Goal: Transaction & Acquisition: Book appointment/travel/reservation

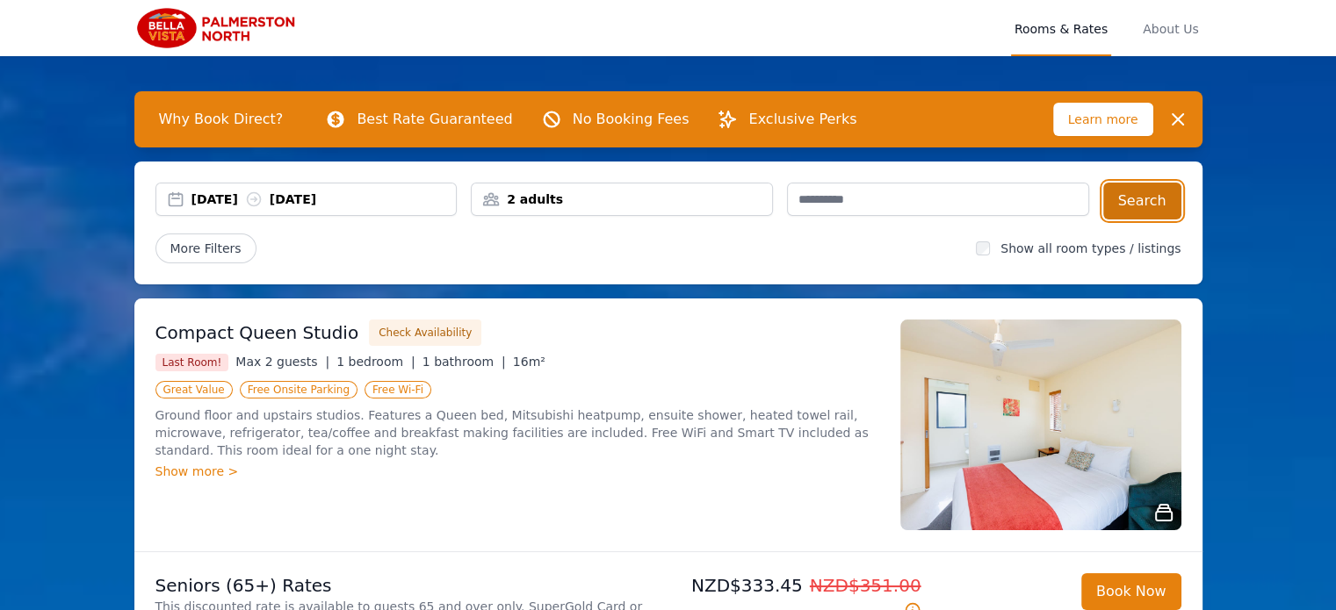
click at [1145, 199] on button "Search" at bounding box center [1142, 201] width 78 height 37
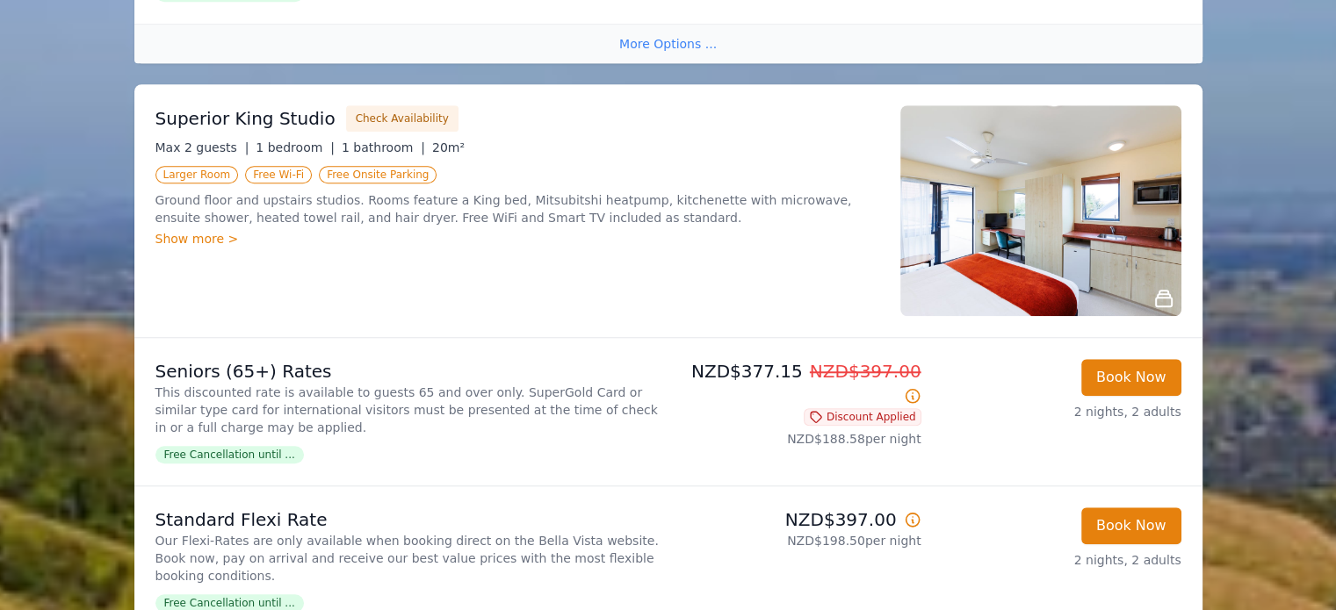
scroll to position [1317, 0]
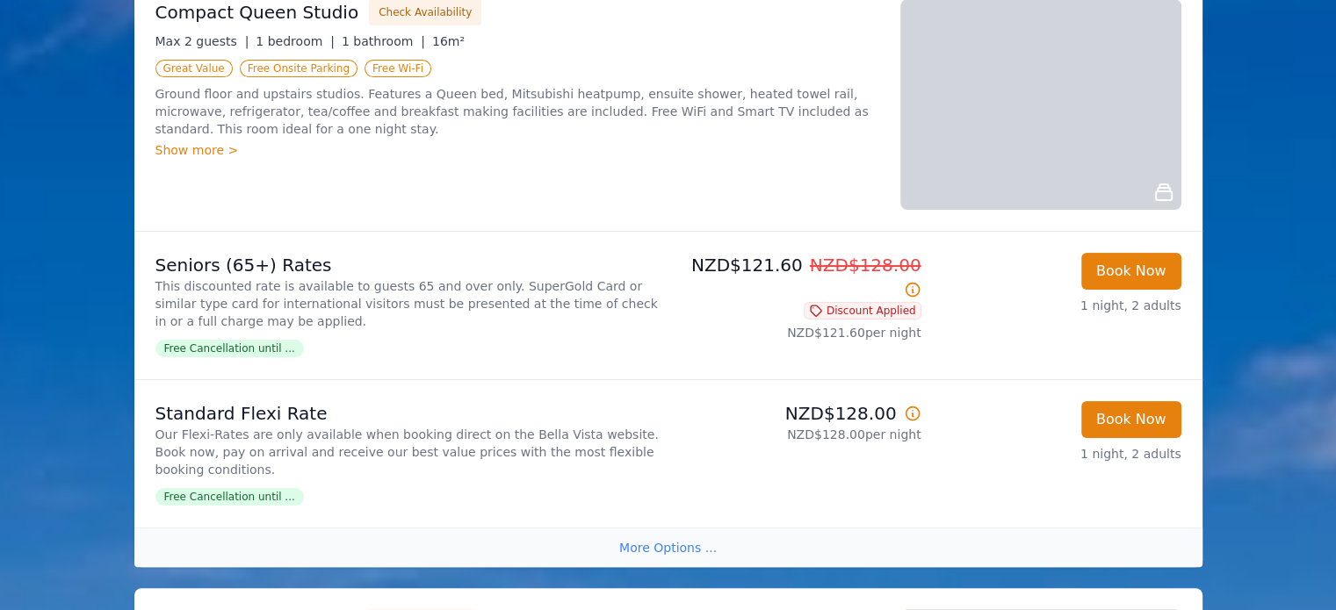
scroll to position [351, 0]
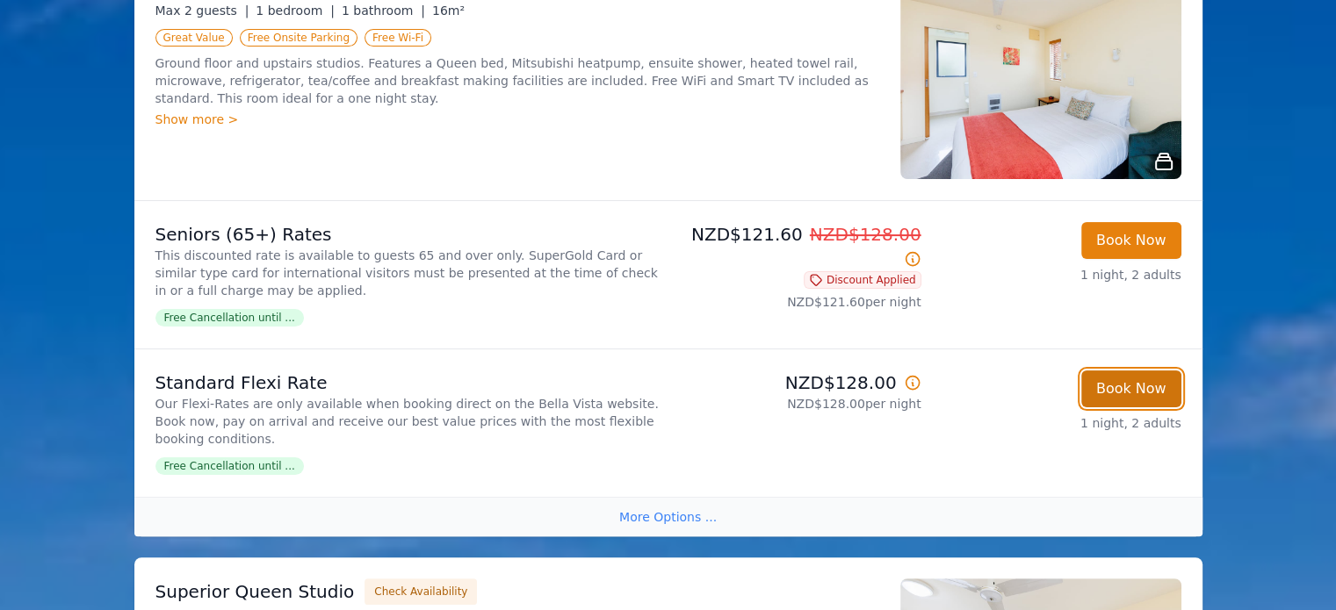
click at [1141, 389] on button "Book Now" at bounding box center [1131, 389] width 100 height 37
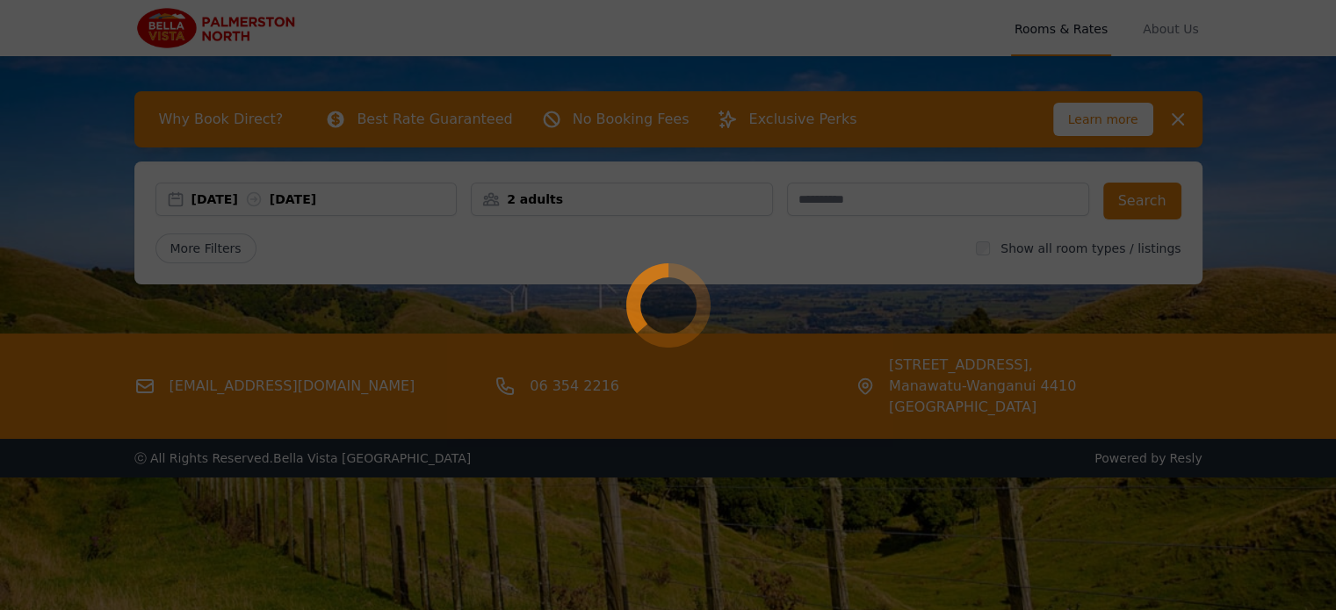
select select "**"
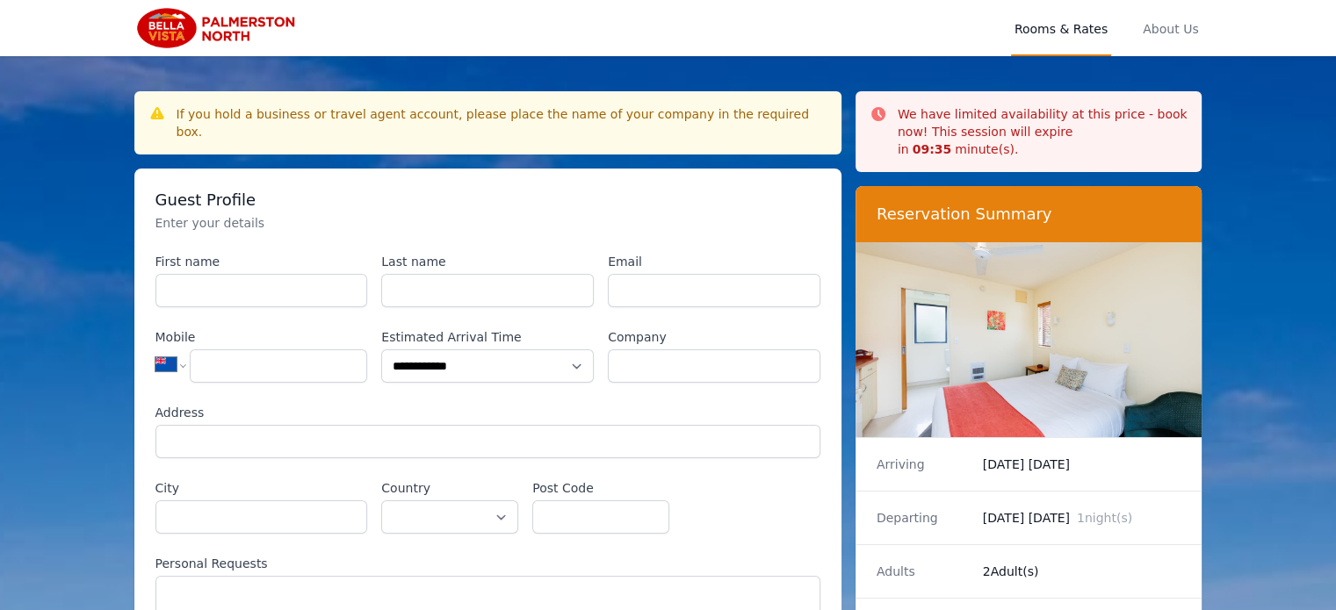
scroll to position [84, 0]
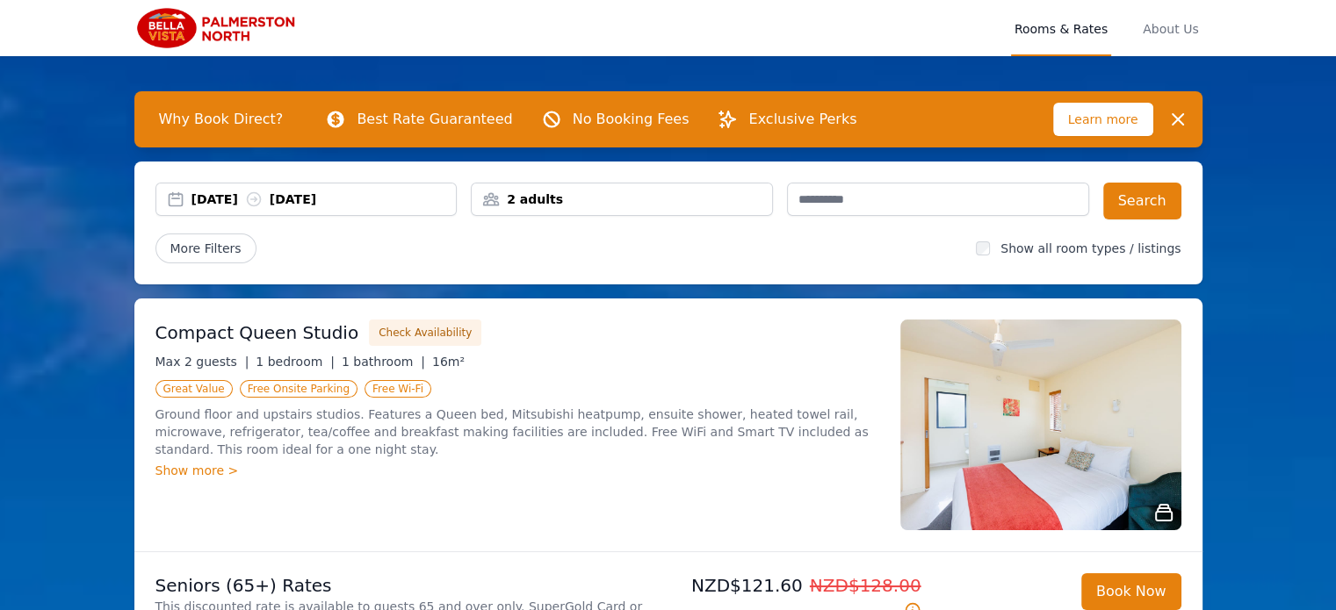
click at [220, 200] on div "12 Oct 2025 13 Oct 2025" at bounding box center [323, 200] width 265 height 18
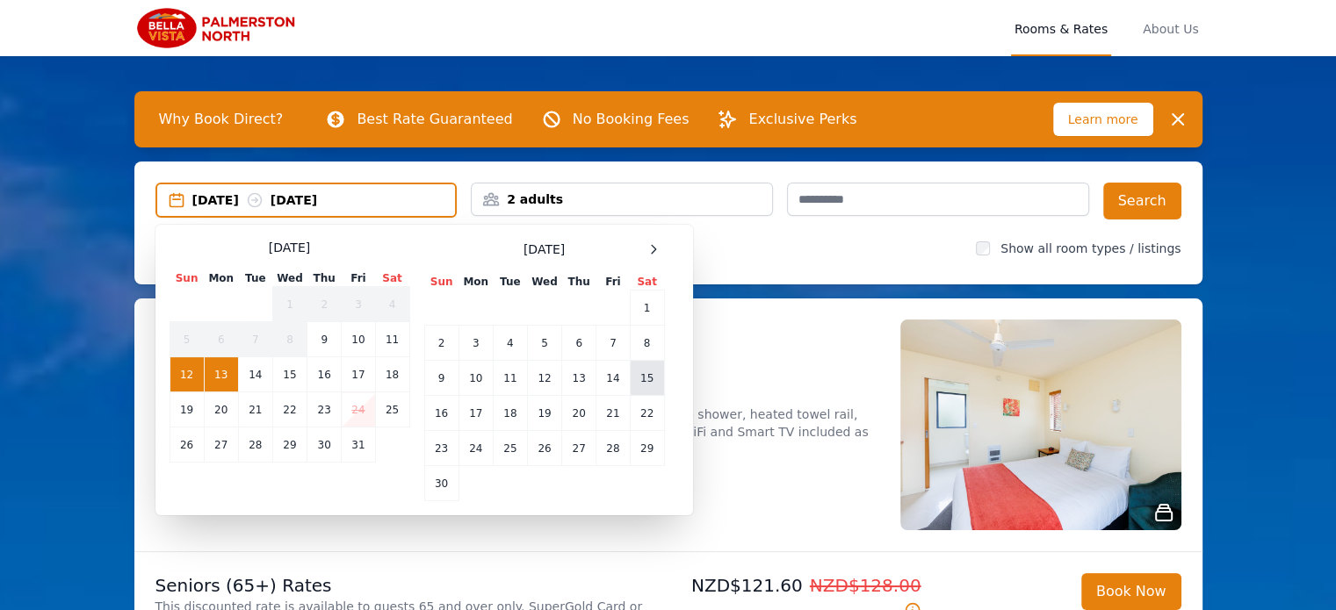
click at [650, 378] on td "15" at bounding box center [647, 378] width 34 height 35
click at [225, 199] on div "15 Nov 2025 --" at bounding box center [323, 200] width 263 height 18
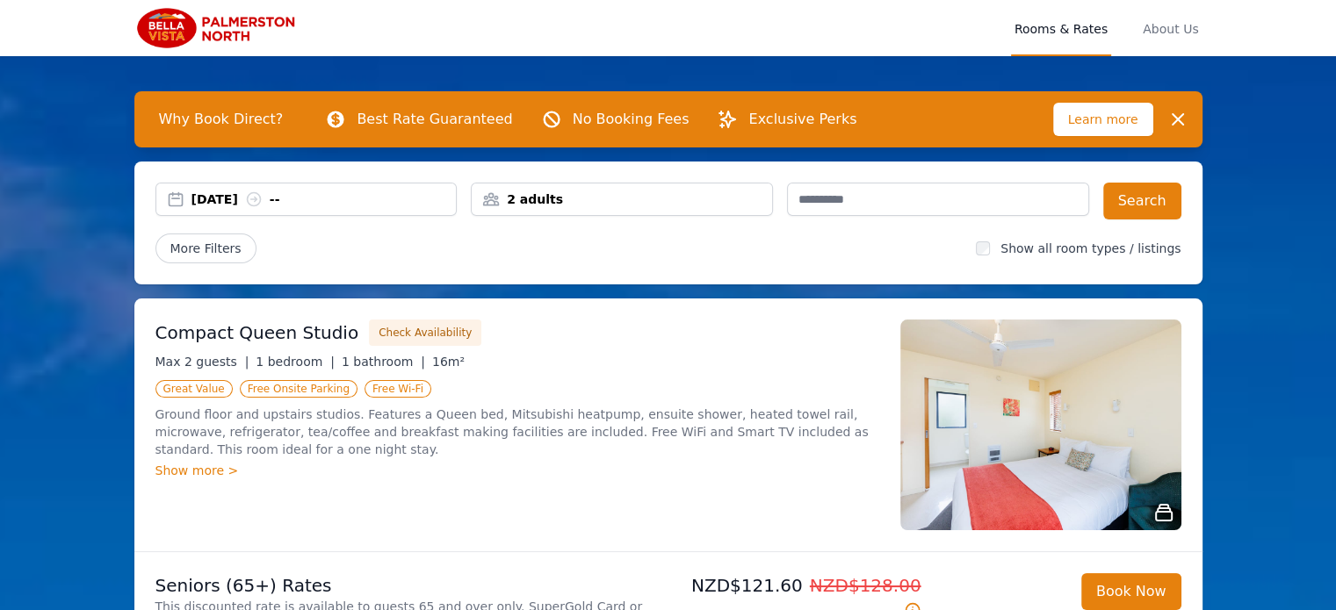
click at [260, 199] on icon at bounding box center [253, 199] width 13 height 13
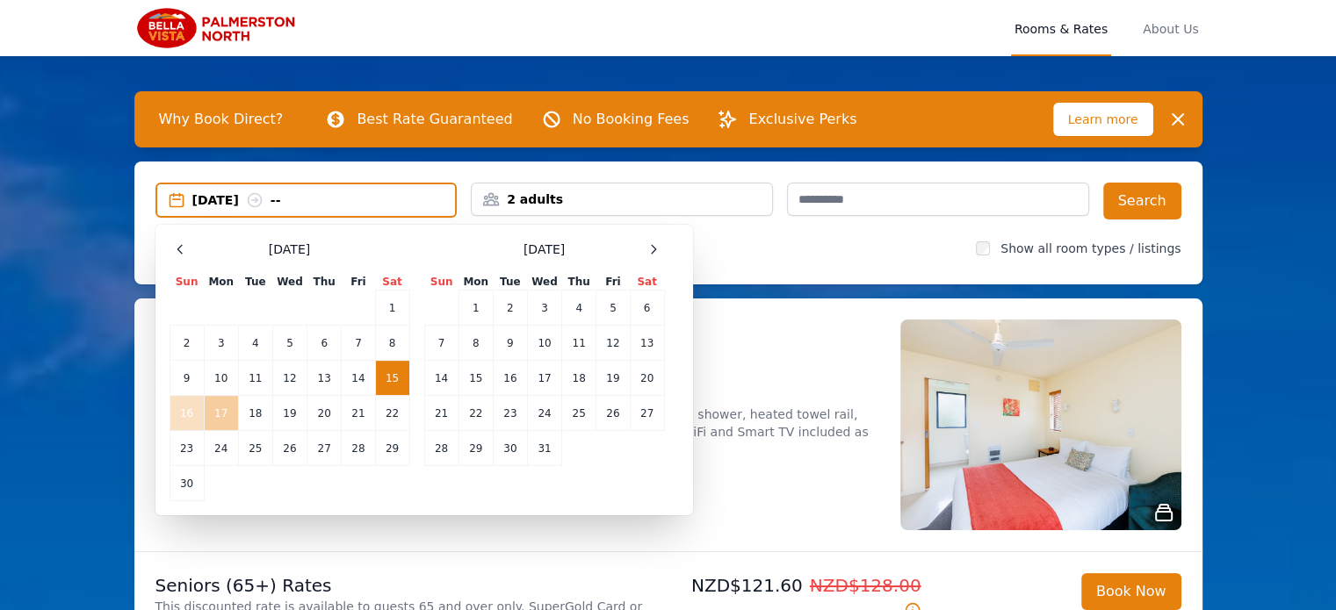
click at [225, 412] on td "17" at bounding box center [221, 413] width 34 height 35
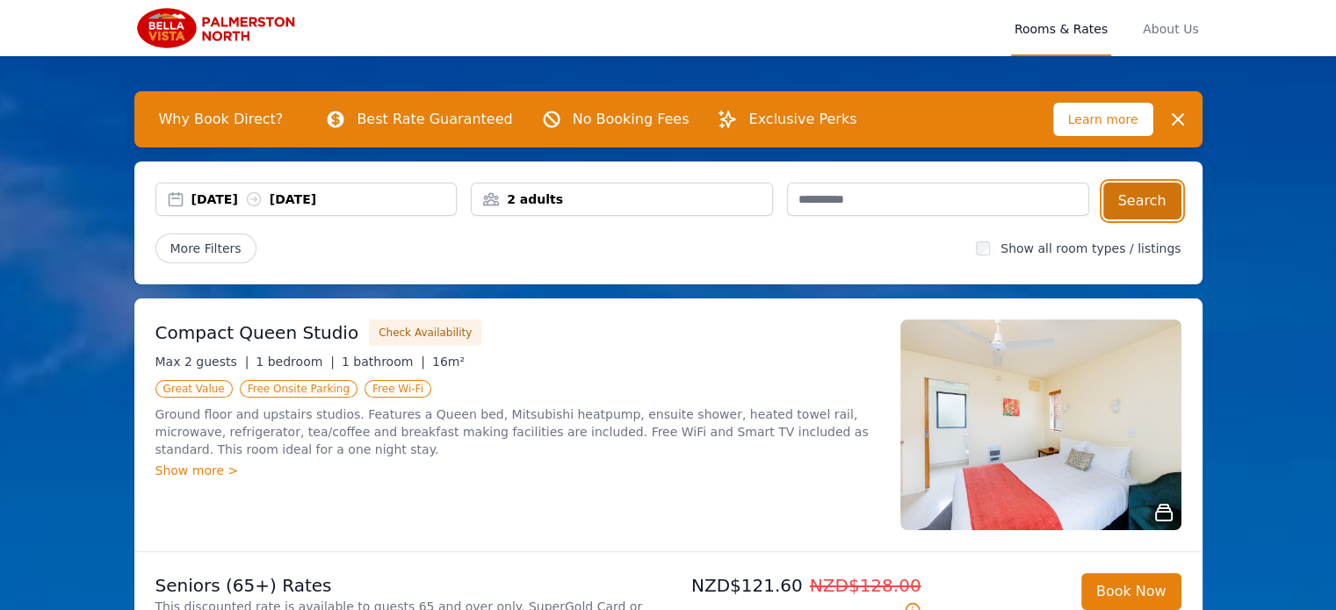
click at [1157, 199] on button "Search" at bounding box center [1142, 201] width 78 height 37
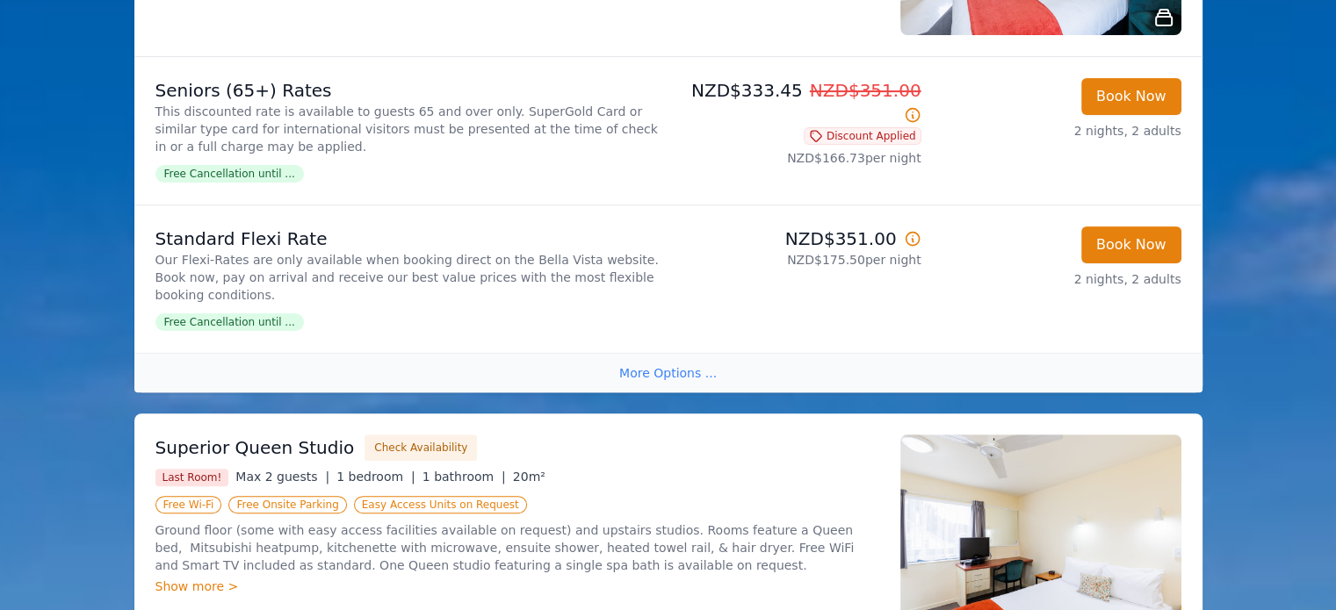
scroll to position [527, 0]
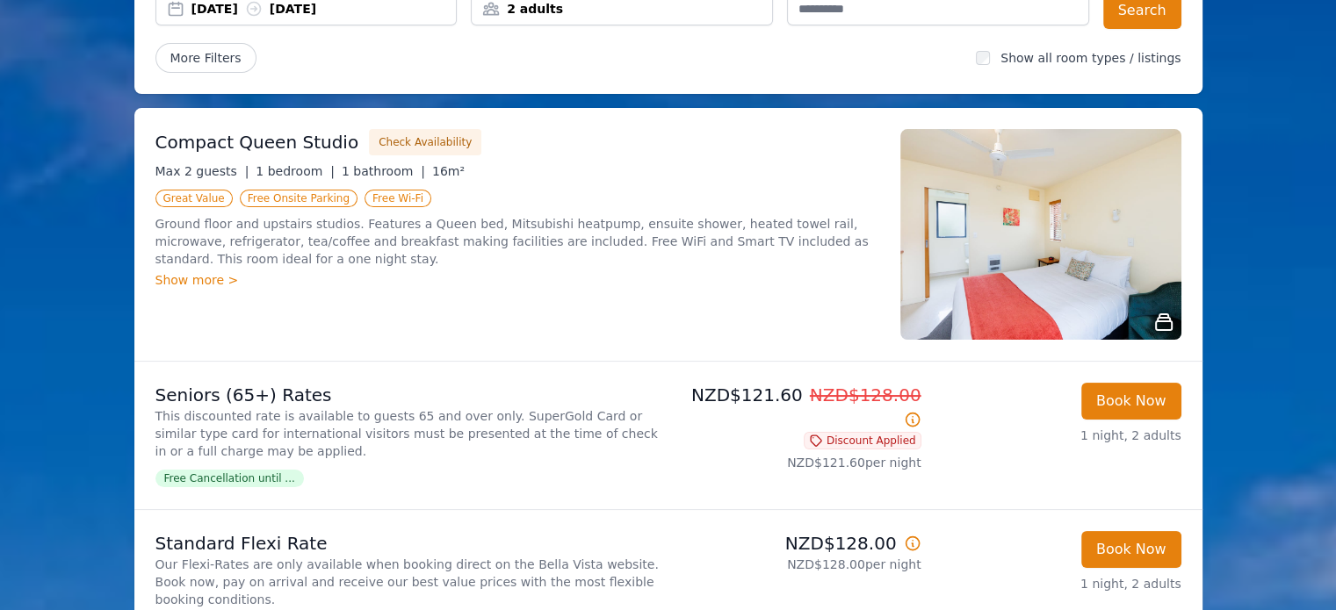
scroll to position [88, 0]
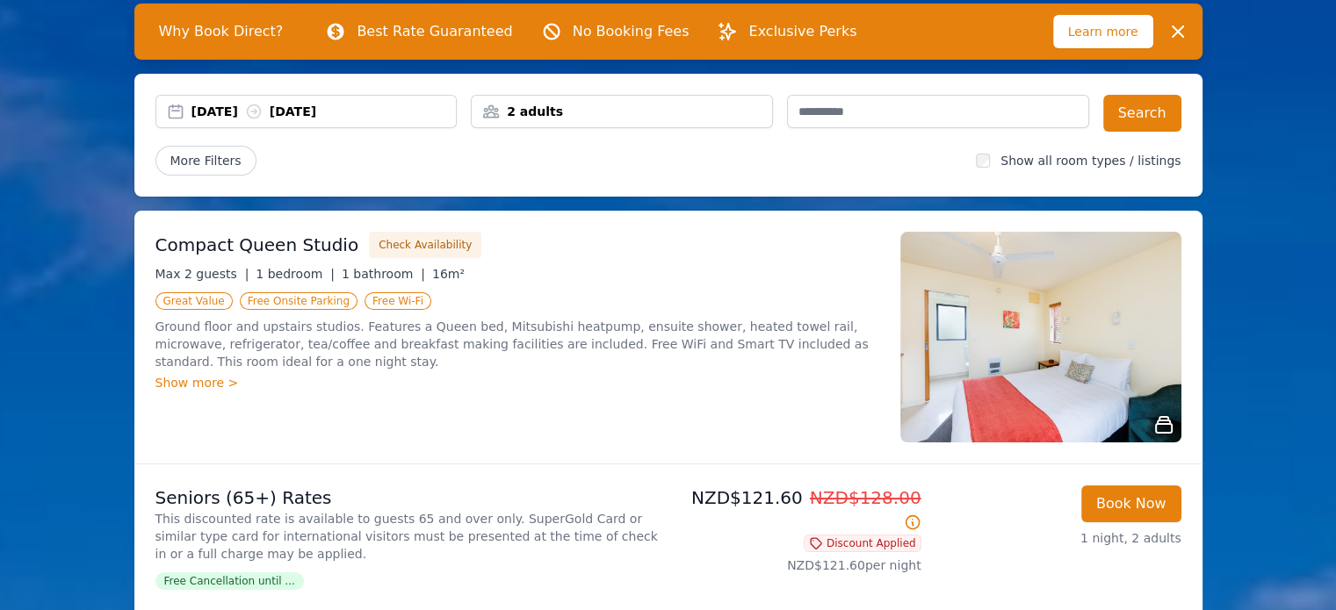
click at [213, 112] on div "12 Oct 2025 13 Oct 2025" at bounding box center [323, 112] width 265 height 18
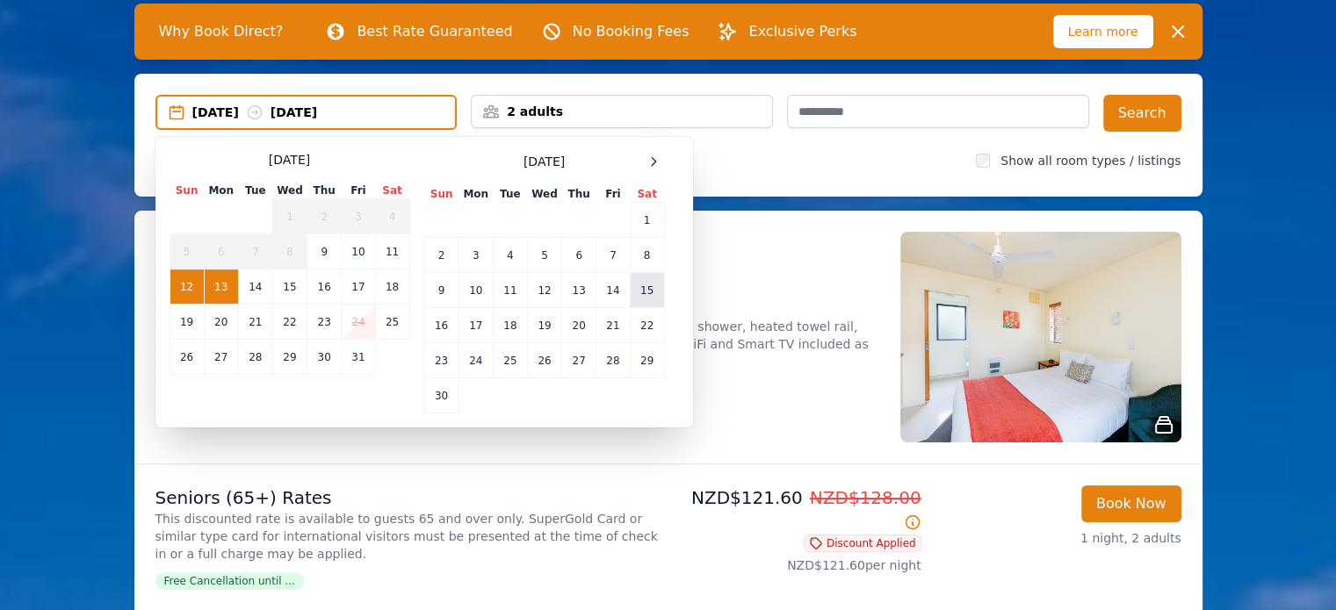
click at [646, 291] on td "15" at bounding box center [647, 290] width 34 height 35
click at [261, 112] on icon at bounding box center [254, 112] width 13 height 13
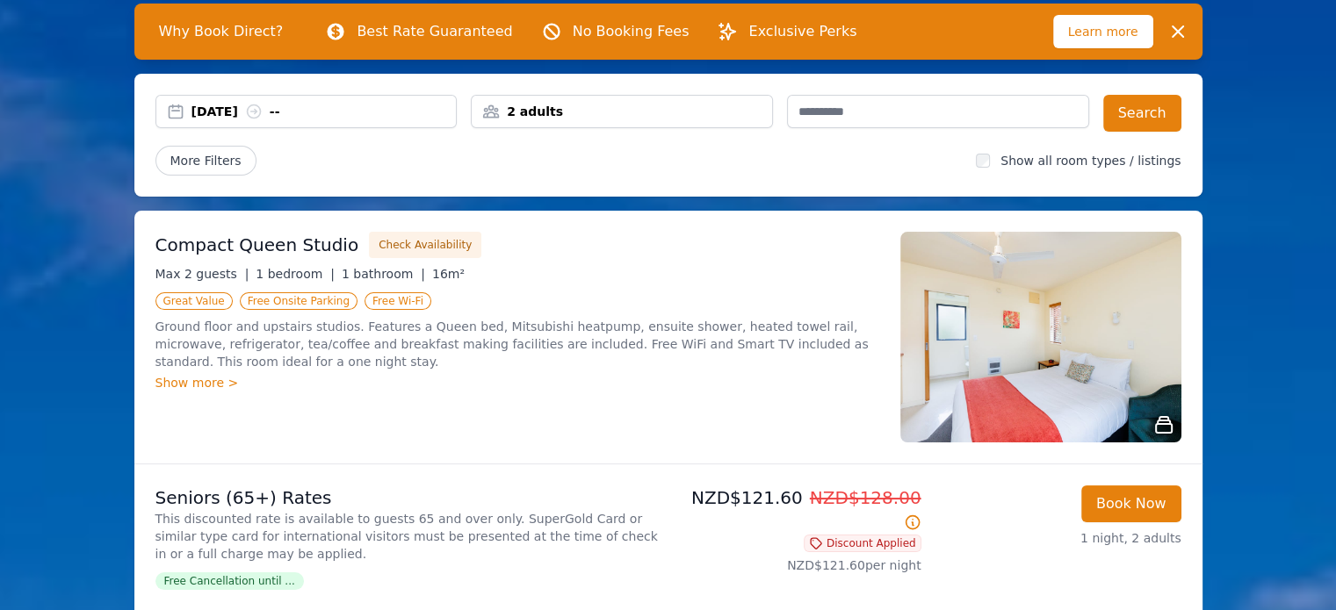
click at [307, 113] on div "15 Nov 2025 --" at bounding box center [323, 112] width 265 height 18
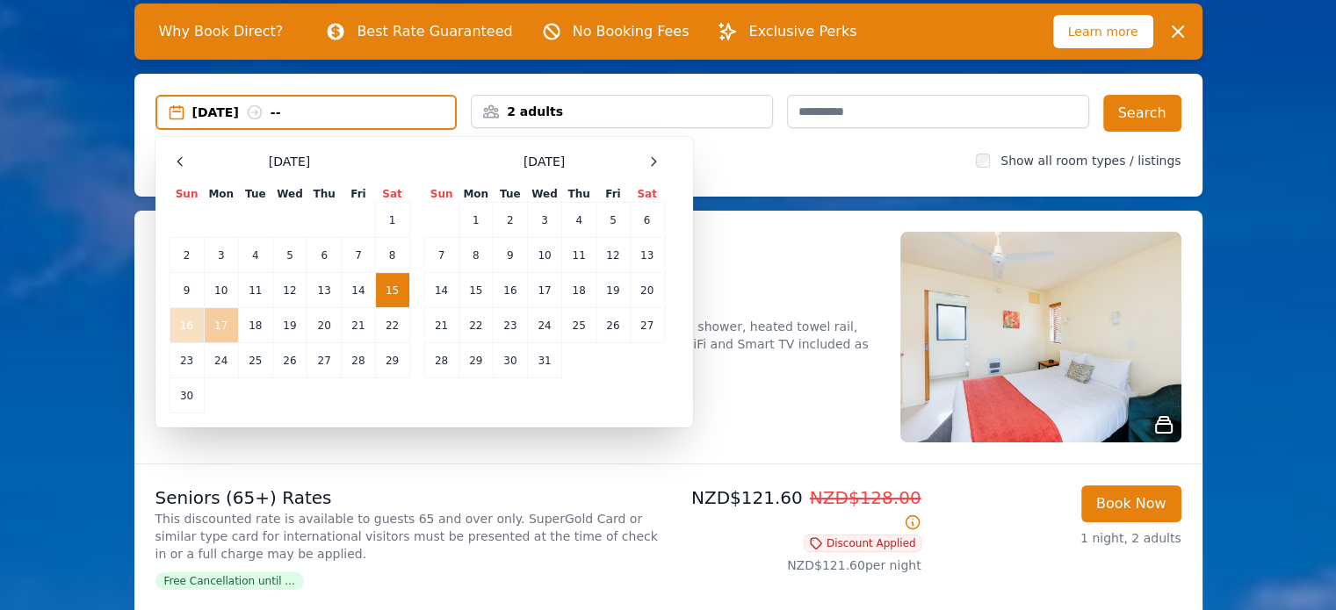
click at [223, 326] on td "17" at bounding box center [221, 325] width 34 height 35
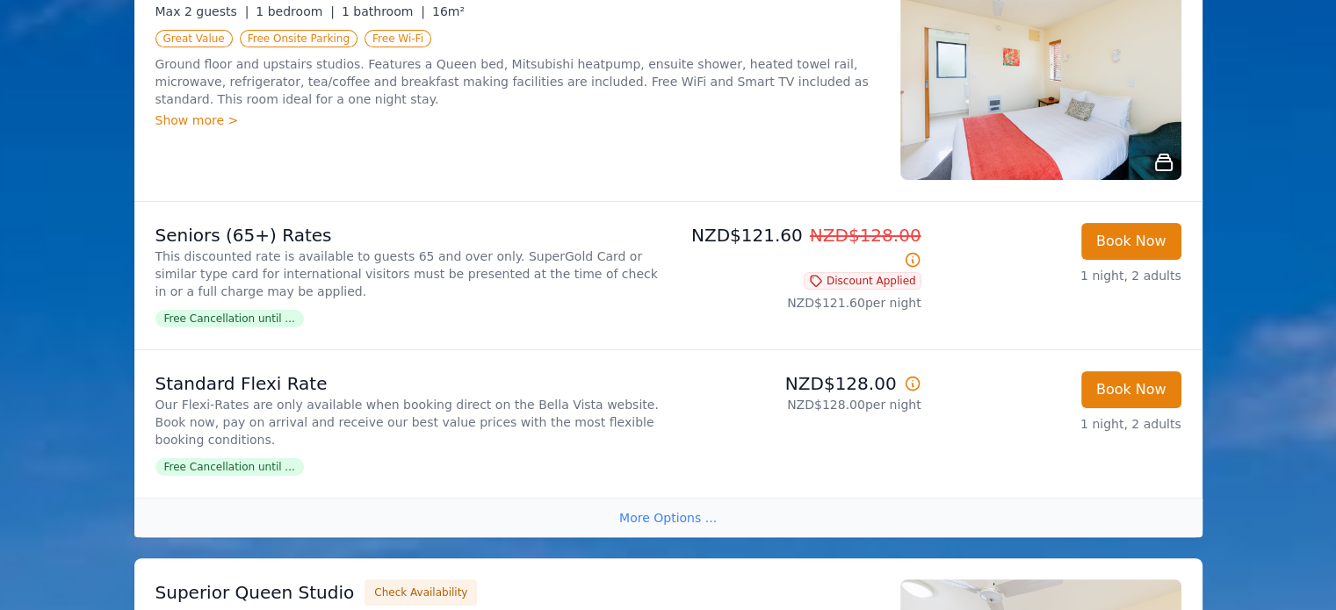
scroll to position [351, 0]
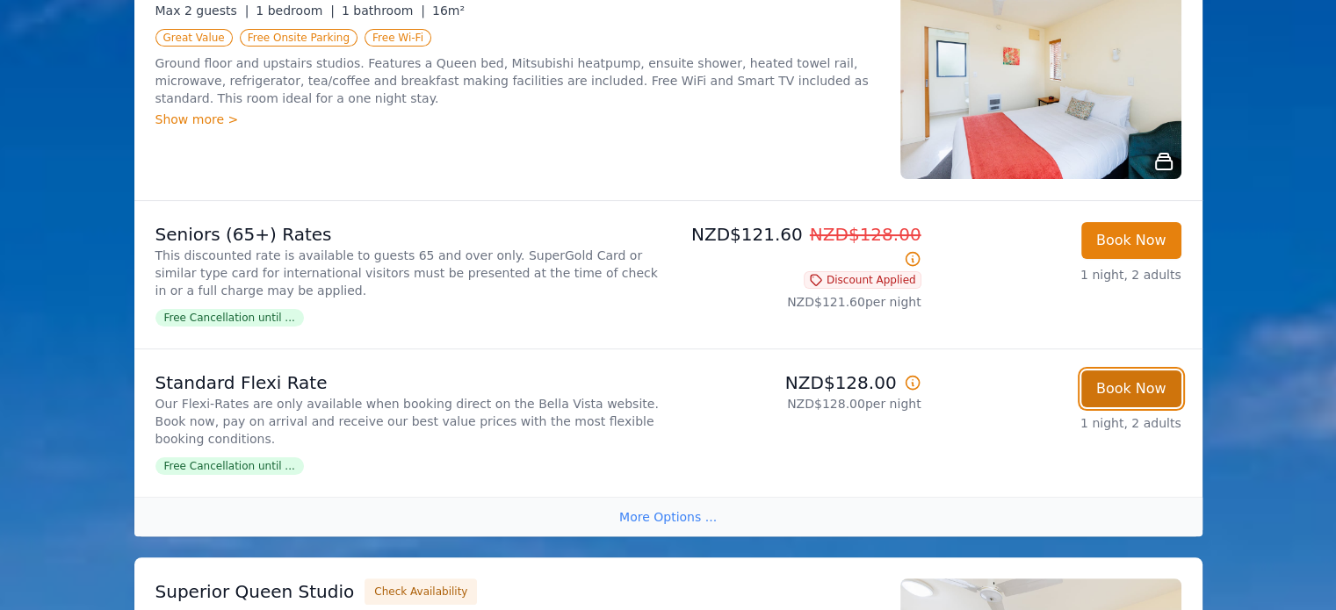
click at [1127, 387] on button "Book Now" at bounding box center [1131, 389] width 100 height 37
select select "**"
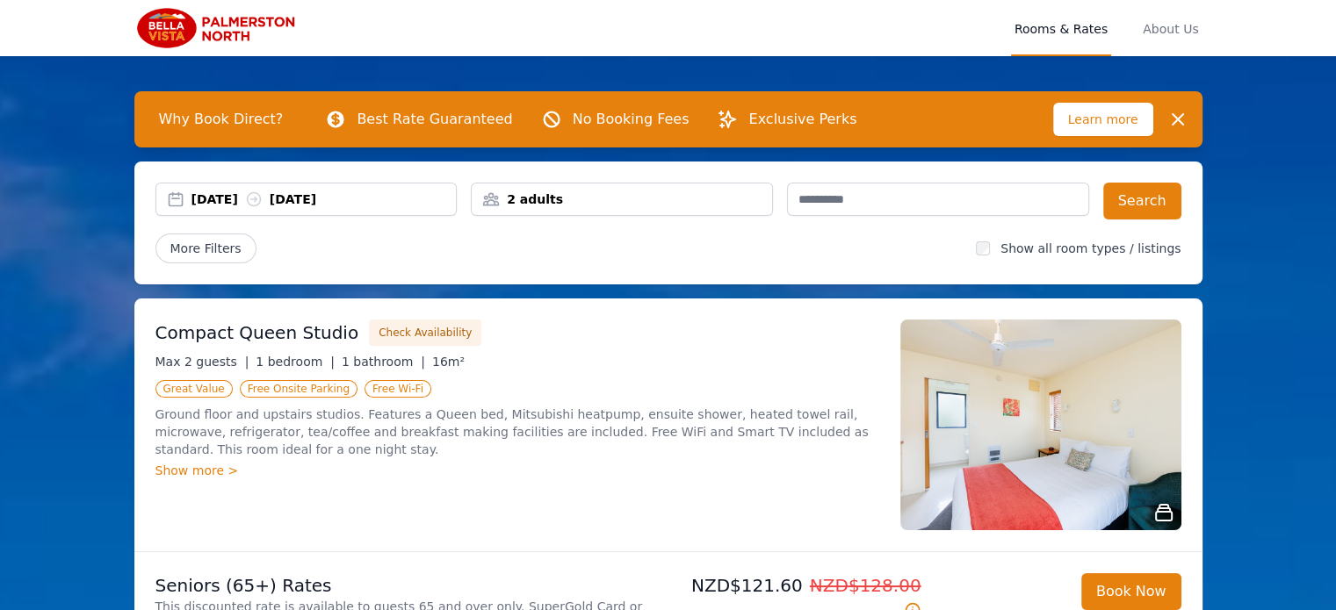
click at [180, 194] on div "12 Oct 2025 13 Oct 2025" at bounding box center [306, 200] width 300 height 18
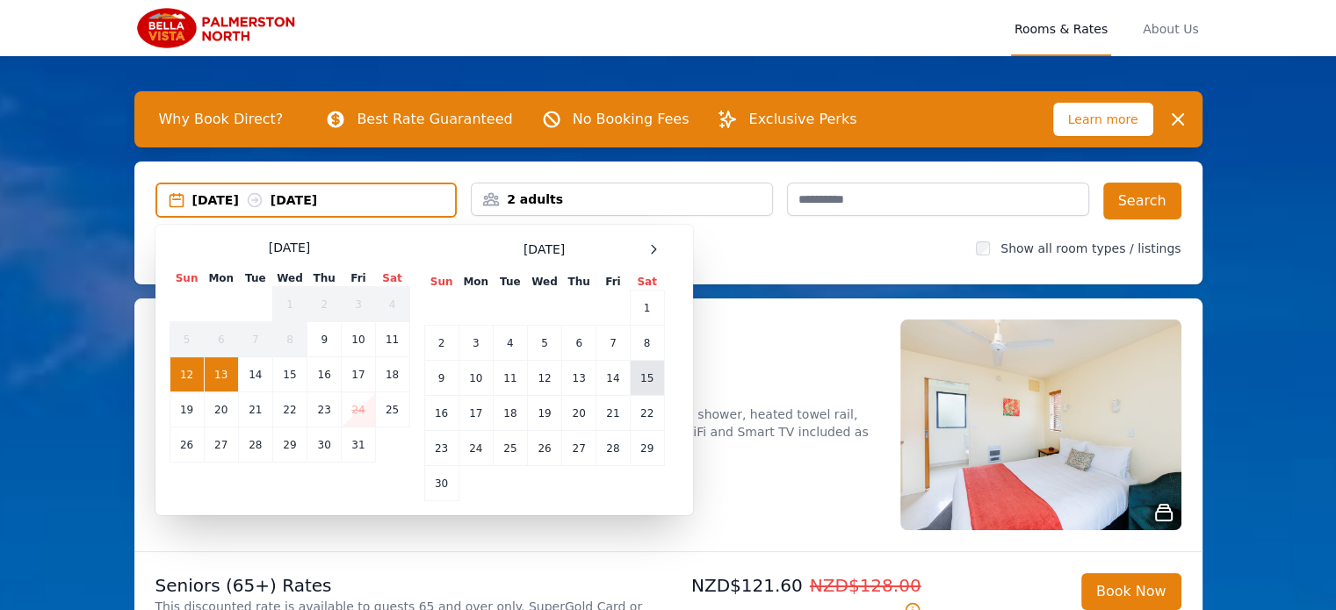
click at [648, 376] on td "15" at bounding box center [647, 378] width 34 height 35
click at [261, 200] on icon at bounding box center [254, 200] width 13 height 13
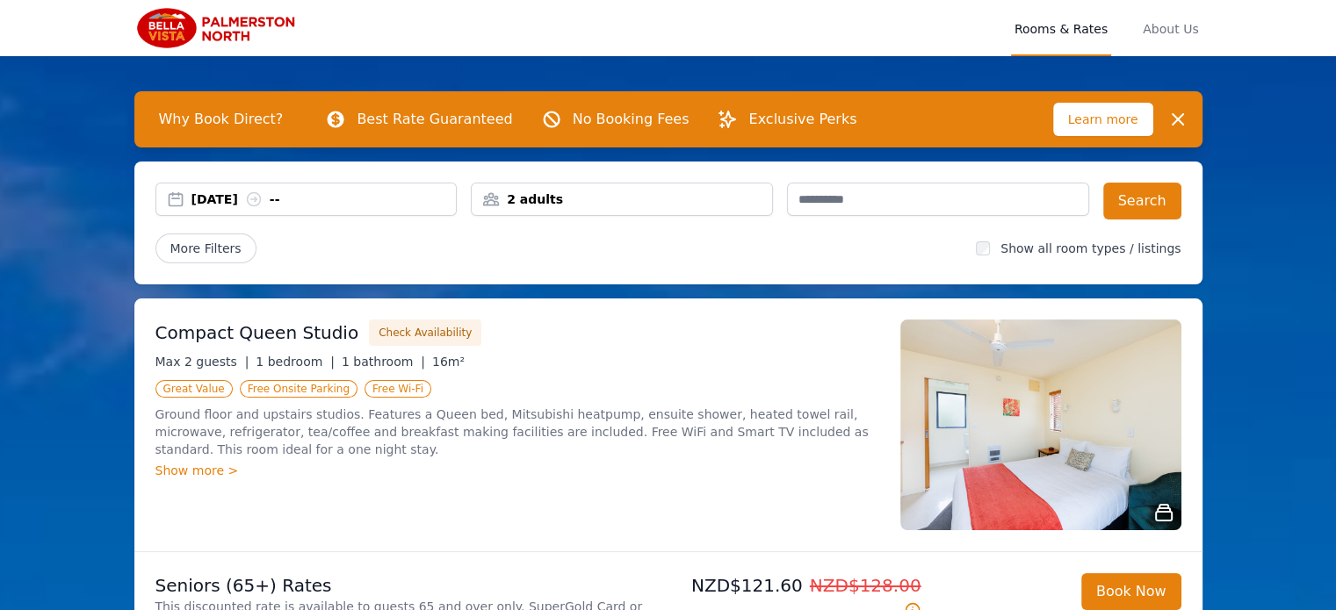
click at [305, 202] on div "15 Nov 2025 --" at bounding box center [323, 200] width 265 height 18
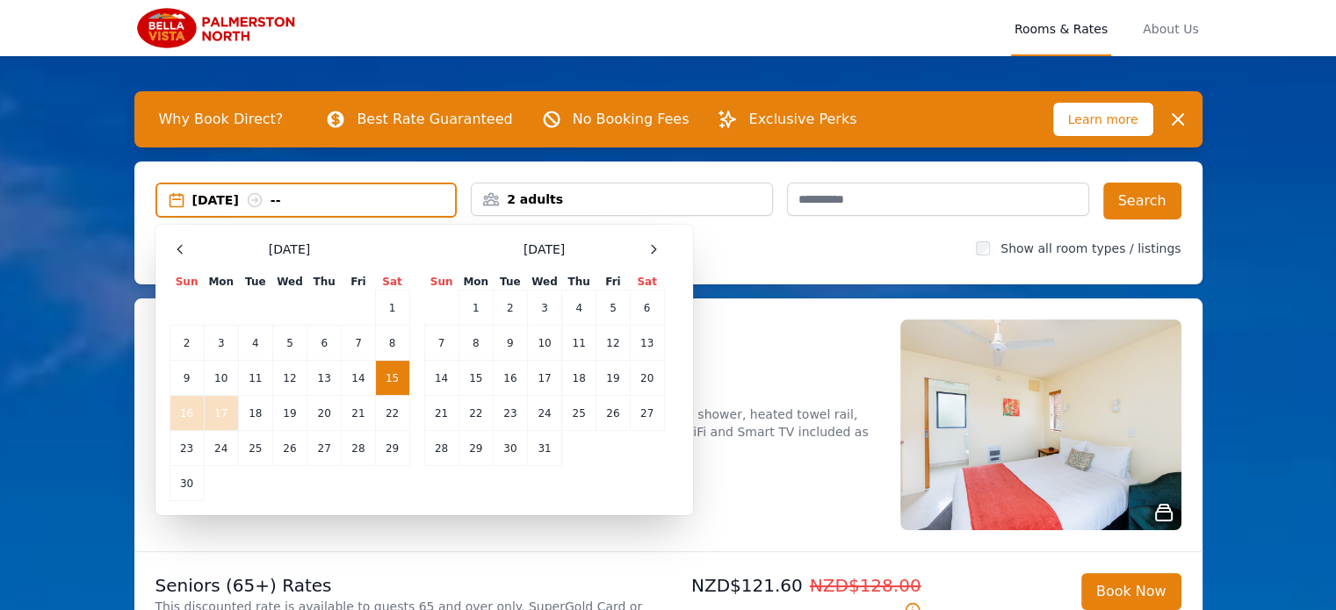
click at [228, 411] on td "17" at bounding box center [221, 413] width 34 height 35
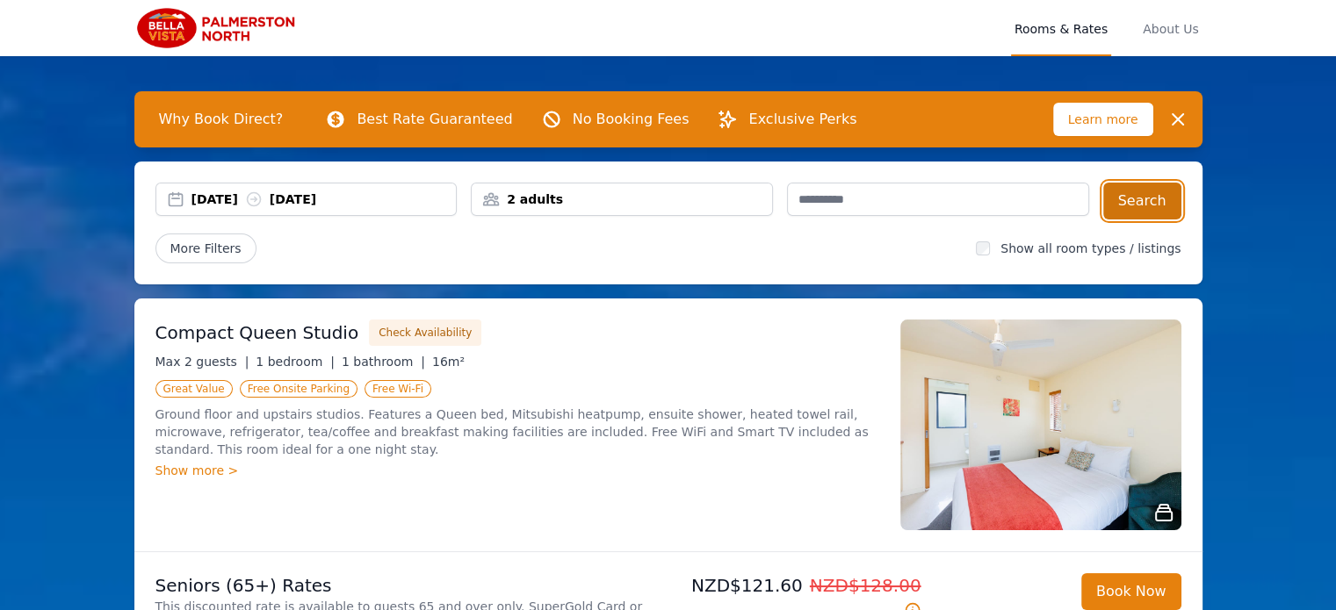
click at [1142, 203] on button "Search" at bounding box center [1142, 201] width 78 height 37
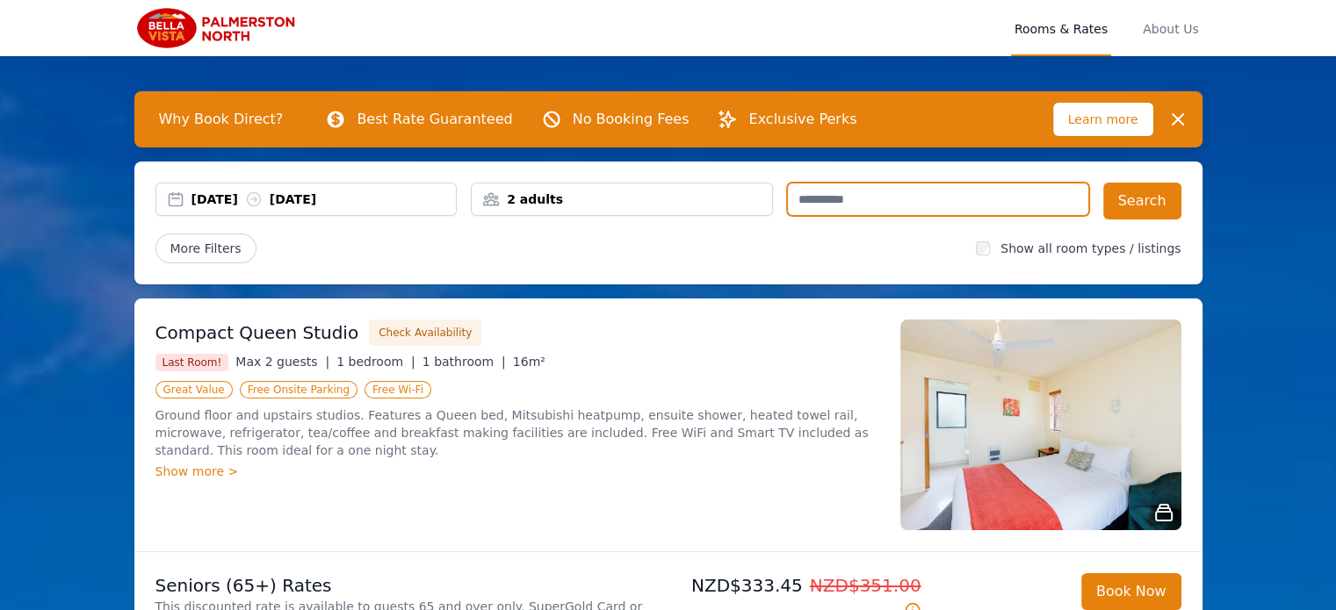
click at [940, 198] on input "text" at bounding box center [938, 199] width 302 height 33
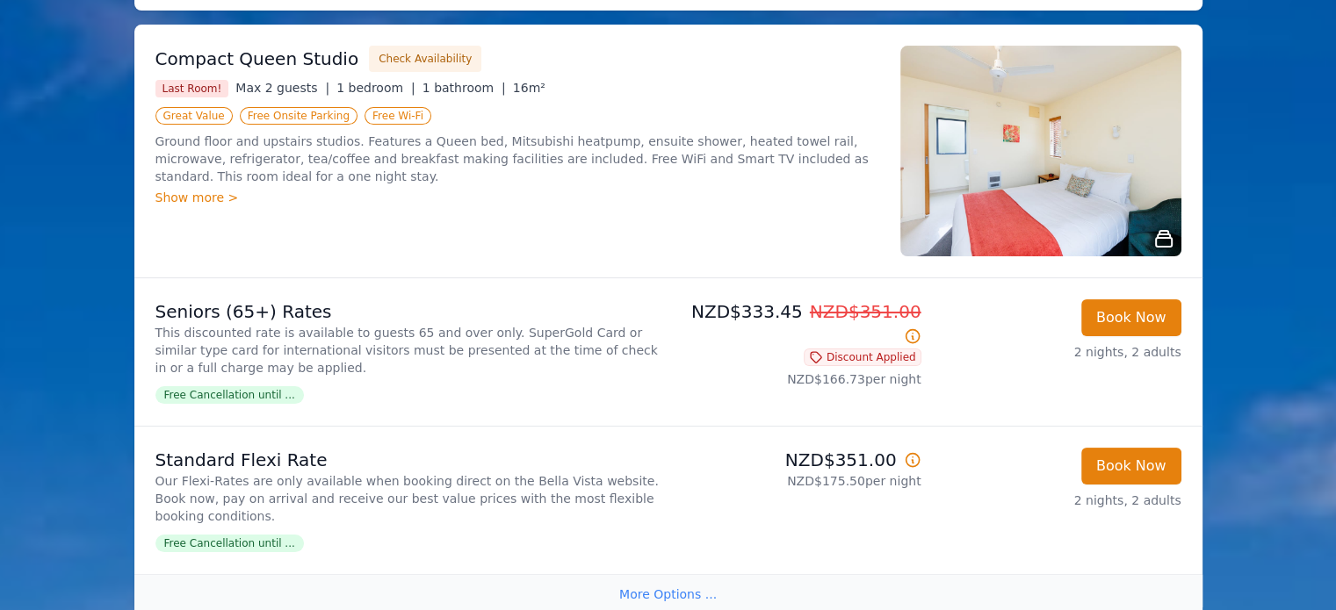
scroll to position [263, 0]
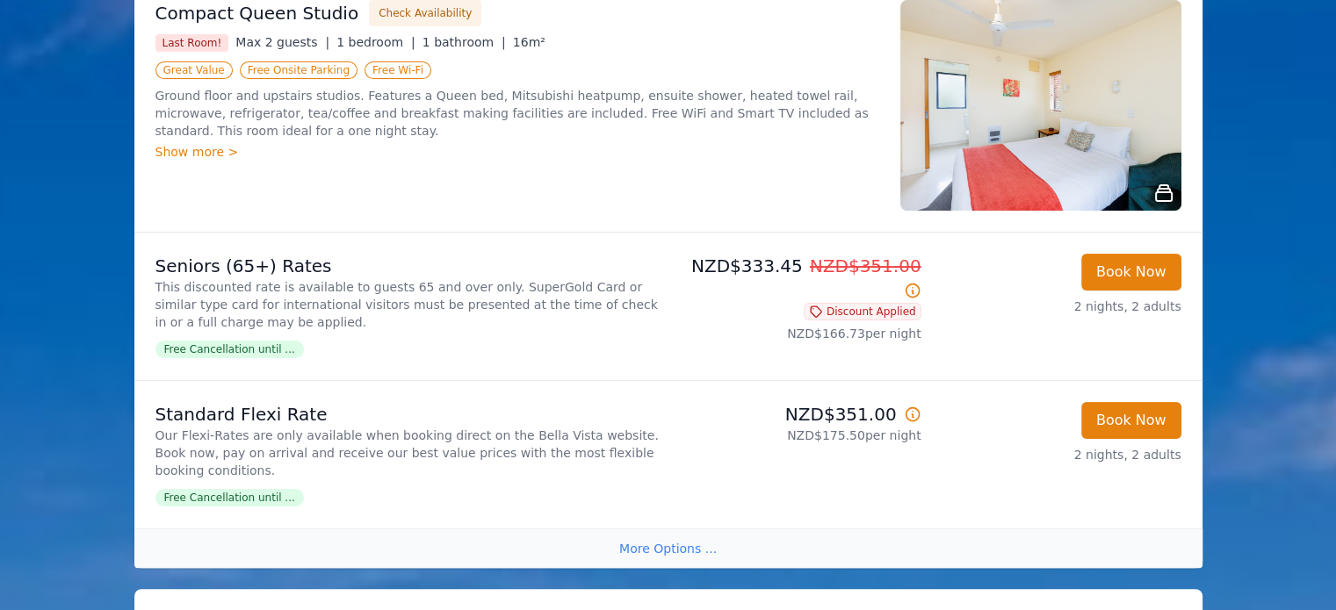
scroll to position [351, 0]
